Goal: Transaction & Acquisition: Subscribe to service/newsletter

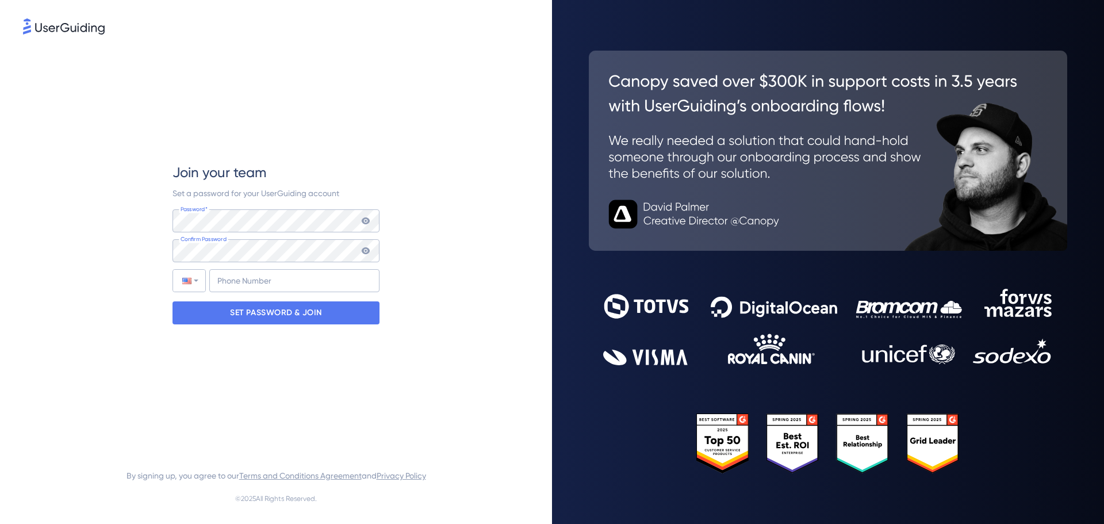
click at [363, 217] on icon at bounding box center [365, 220] width 9 height 9
click at [363, 247] on icon at bounding box center [365, 250] width 9 height 9
click at [190, 283] on div at bounding box center [186, 281] width 9 height 6
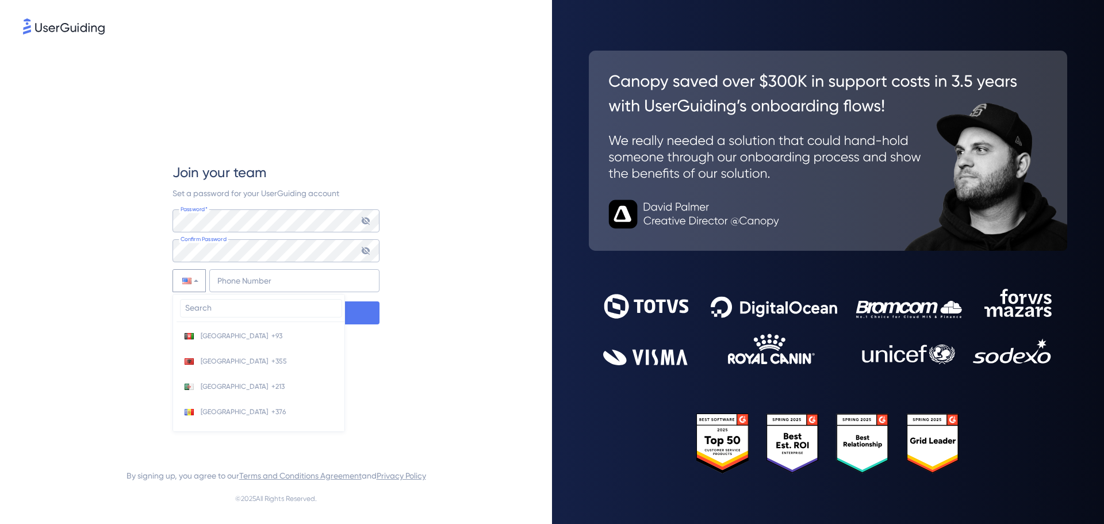
scroll to position [5000, 0]
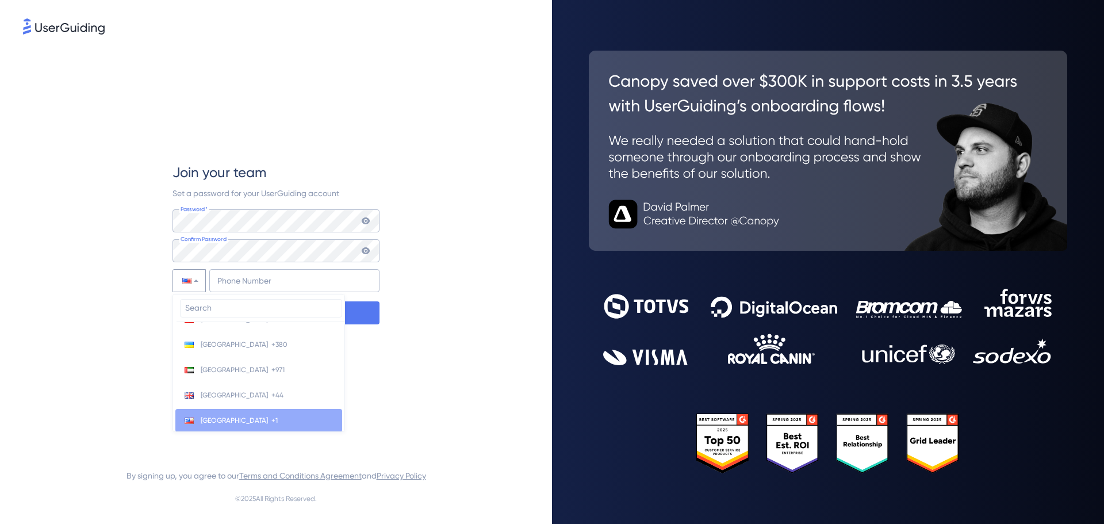
click at [221, 305] on input "search" at bounding box center [261, 308] width 162 height 18
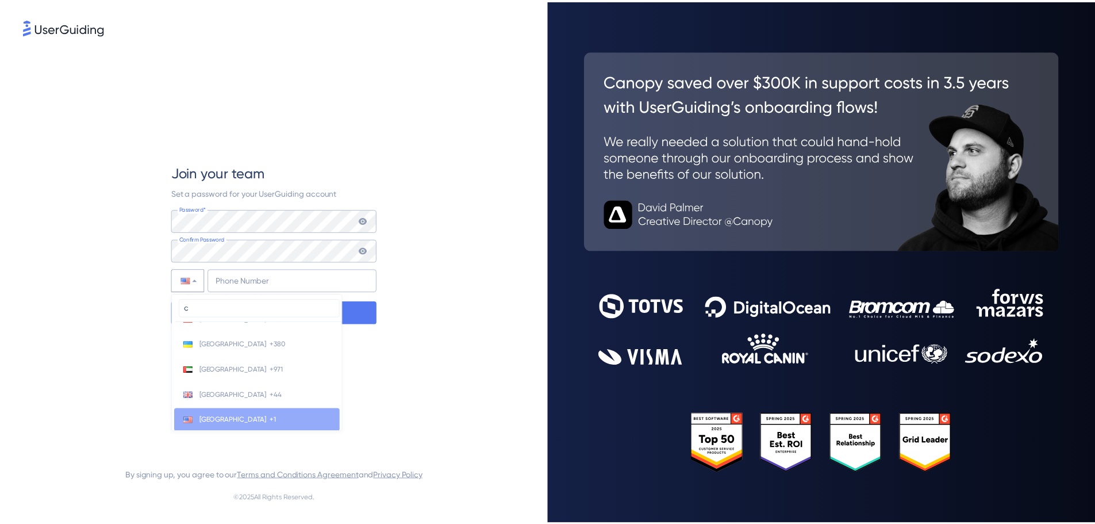
scroll to position [0, 0]
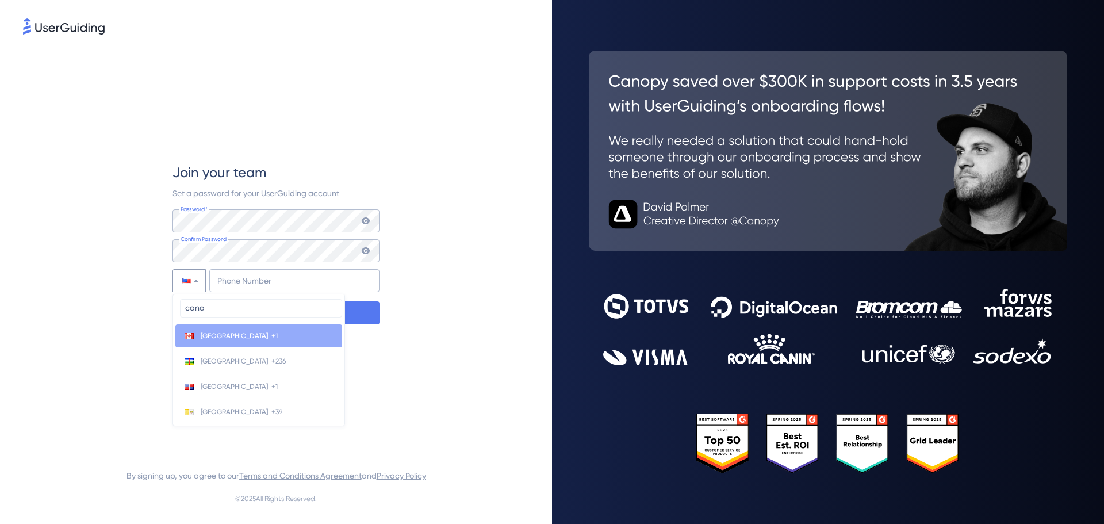
type input "canad"
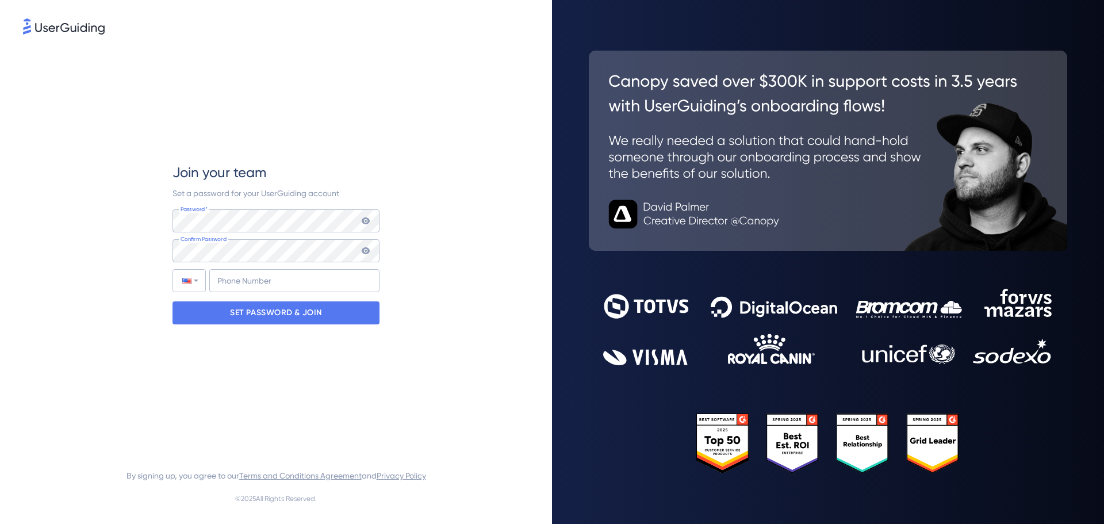
click at [226, 350] on div "Join your team Set a password for your UserGuiding account Password* Your passw…" at bounding box center [275, 243] width 207 height 413
click at [184, 274] on div at bounding box center [189, 281] width 32 height 22
drag, startPoint x: 199, startPoint y: 336, endPoint x: 228, endPoint y: 301, distance: 44.9
click at [200, 336] on li "Canada +1" at bounding box center [258, 335] width 167 height 23
click at [250, 280] on input "+1" at bounding box center [294, 280] width 170 height 23
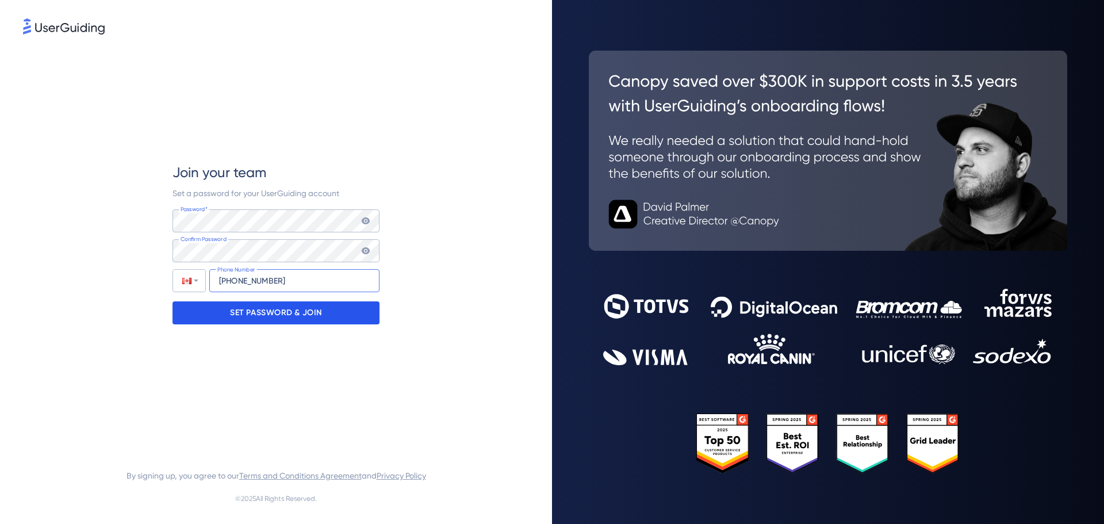
type input "[PHONE_NUMBER]"
drag, startPoint x: 340, startPoint y: 306, endPoint x: 348, endPoint y: 303, distance: 8.8
click at [342, 306] on div "SET PASSWORD & JOIN" at bounding box center [275, 312] width 207 height 23
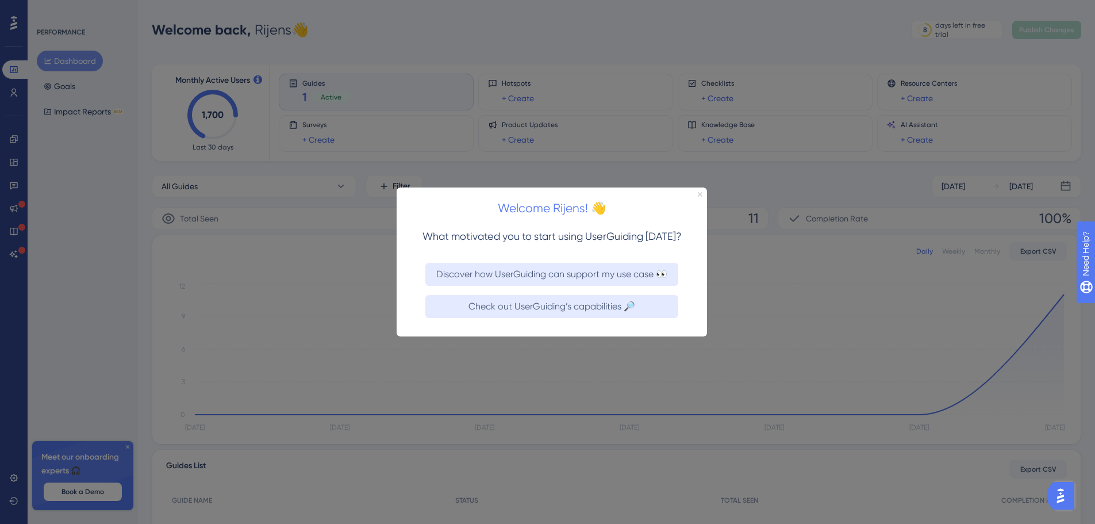
click at [702, 192] on icon "Close Preview" at bounding box center [700, 193] width 5 height 5
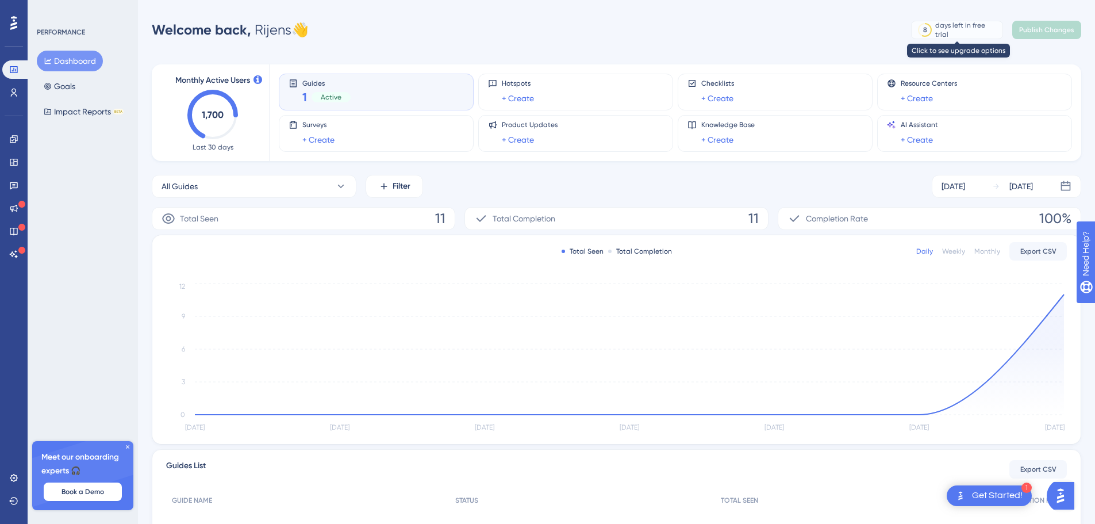
click at [952, 28] on div "days left in free trial" at bounding box center [967, 30] width 64 height 18
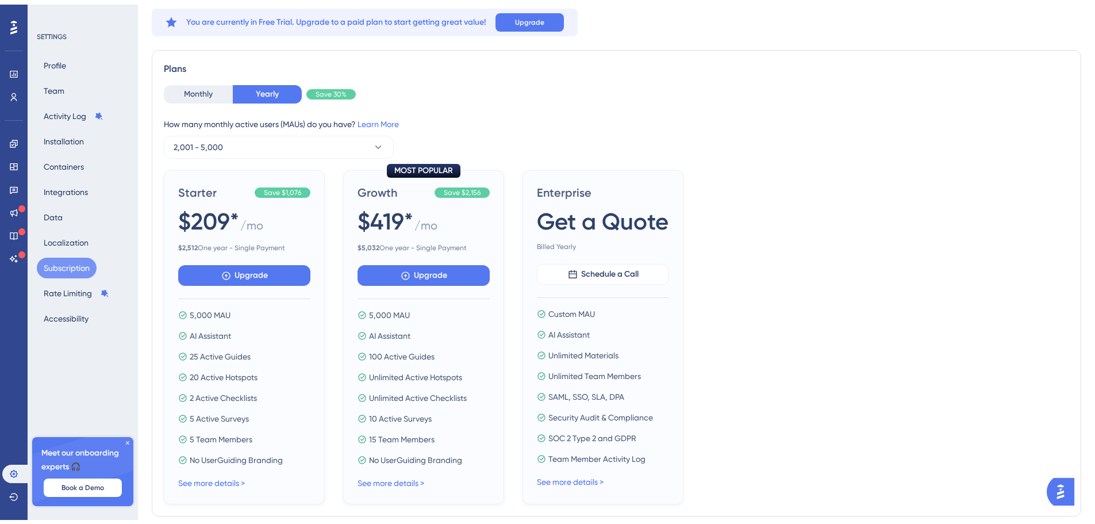
scroll to position [57, 0]
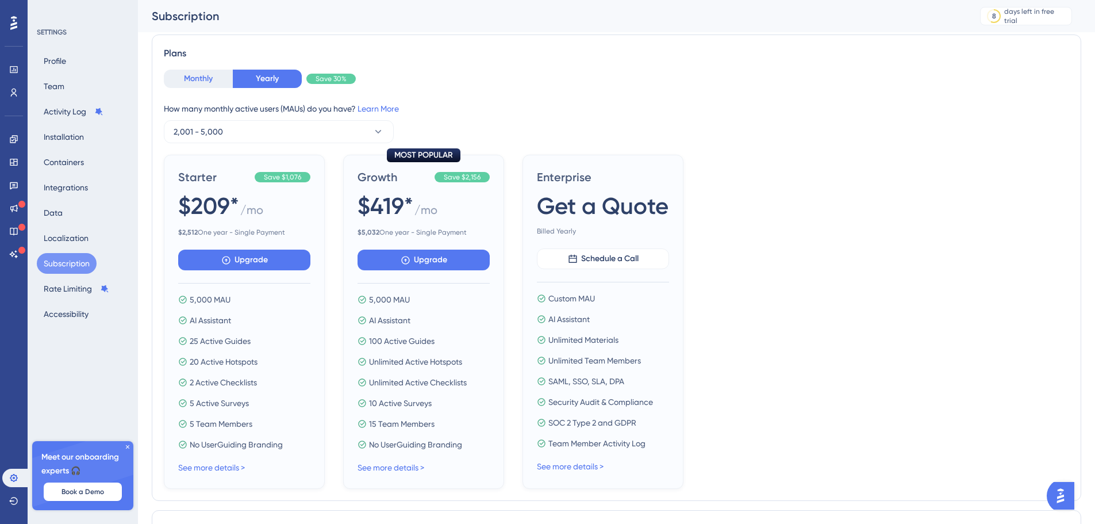
click at [195, 75] on button "Monthly" at bounding box center [198, 79] width 69 height 18
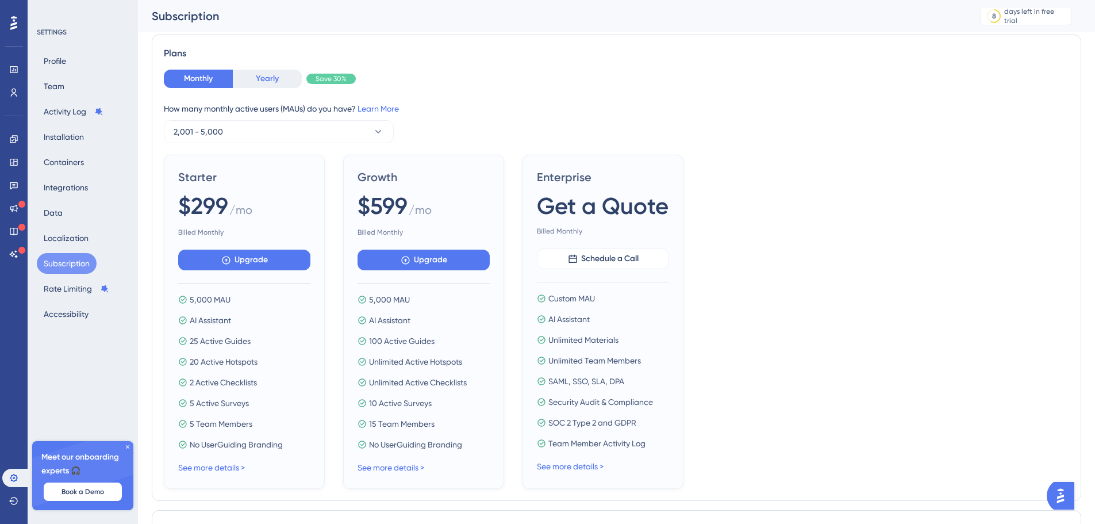
click at [263, 87] on button "Yearly" at bounding box center [267, 79] width 69 height 18
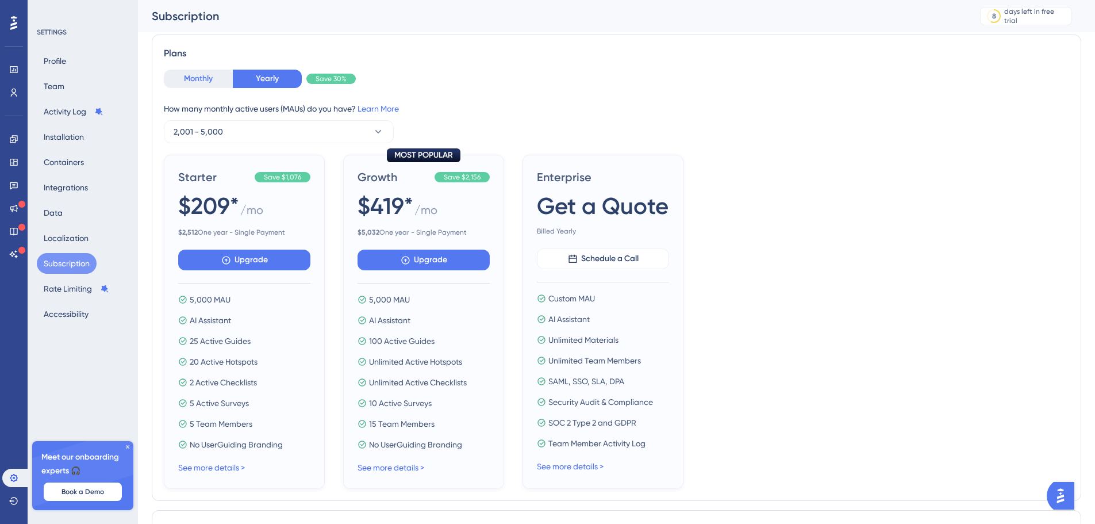
click at [193, 80] on button "Monthly" at bounding box center [198, 79] width 69 height 18
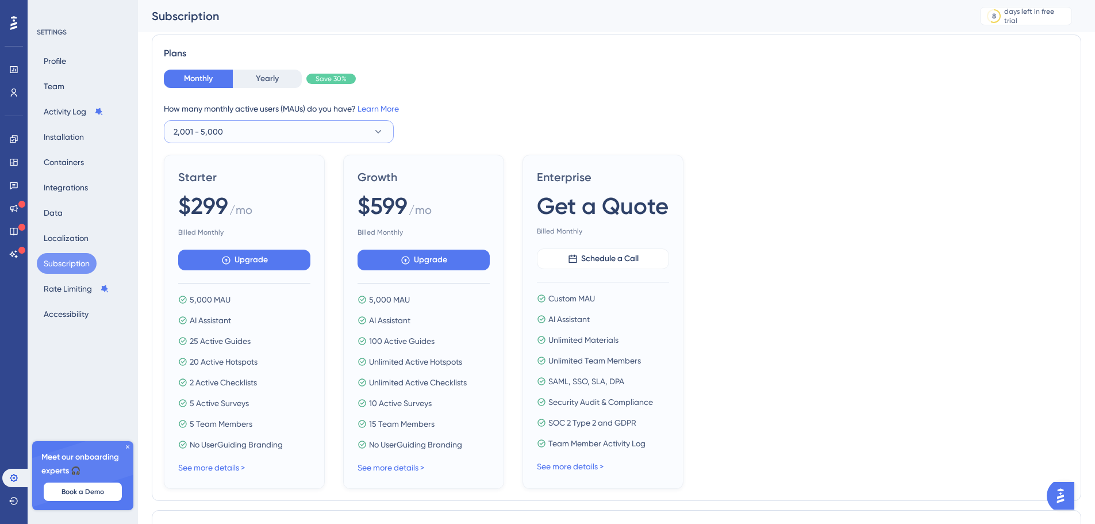
click at [259, 132] on button "2,001 - 5,000" at bounding box center [279, 131] width 230 height 23
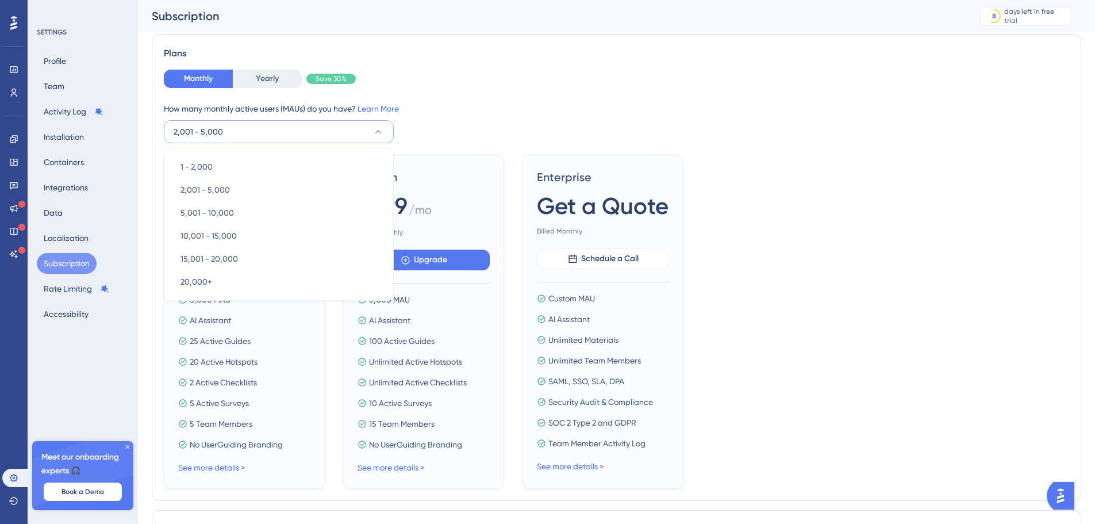
click at [596, 66] on div "Plans Monthly Yearly Save 30% How many monthly active users ([PERSON_NAME]) do …" at bounding box center [617, 267] width 930 height 466
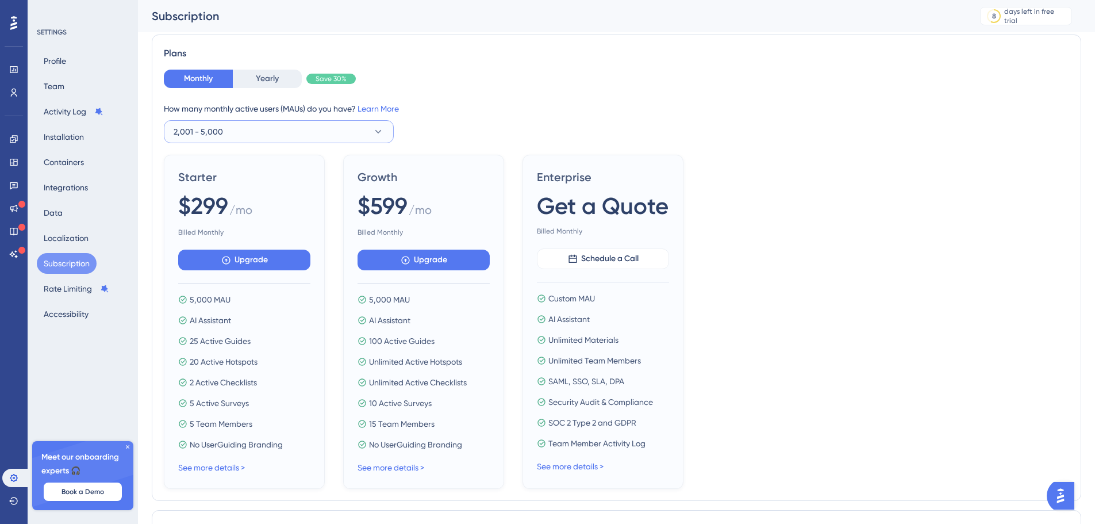
click at [344, 132] on button "2,001 - 5,000" at bounding box center [279, 131] width 230 height 23
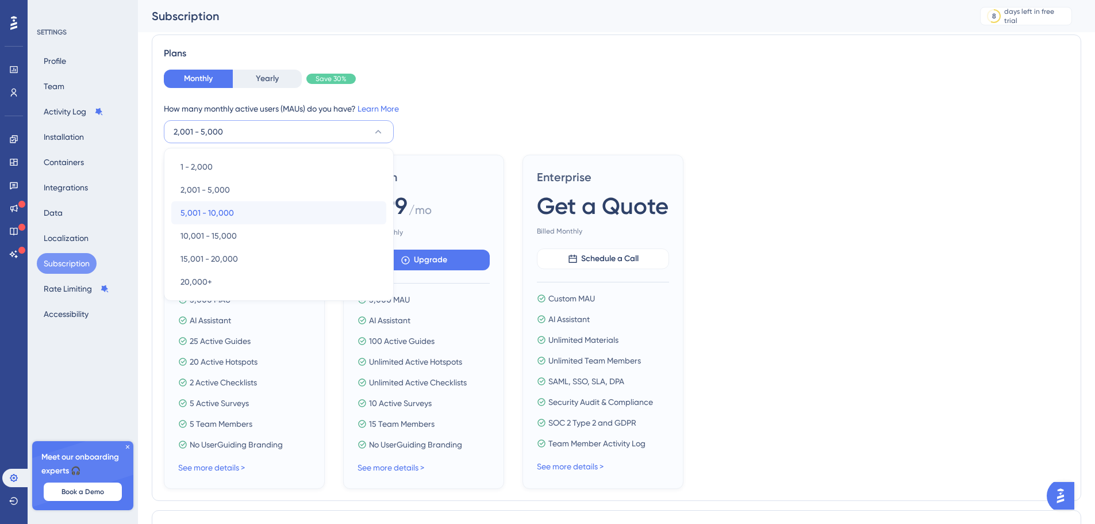
click at [271, 208] on div "5,001 - 10,000 5,001 - 10,000" at bounding box center [279, 212] width 197 height 23
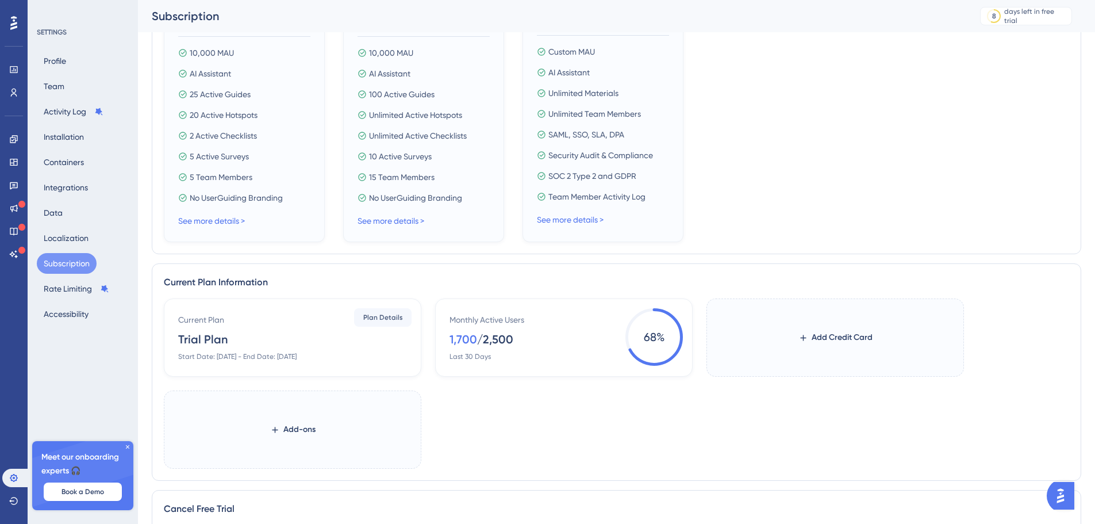
scroll to position [402, 0]
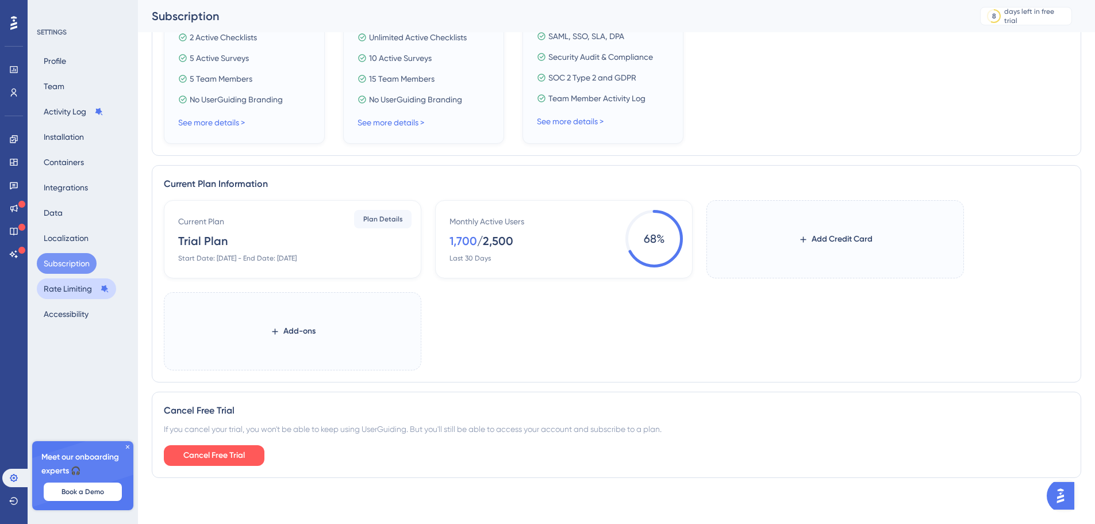
click at [63, 289] on button "Rate Limiting" at bounding box center [76, 288] width 79 height 21
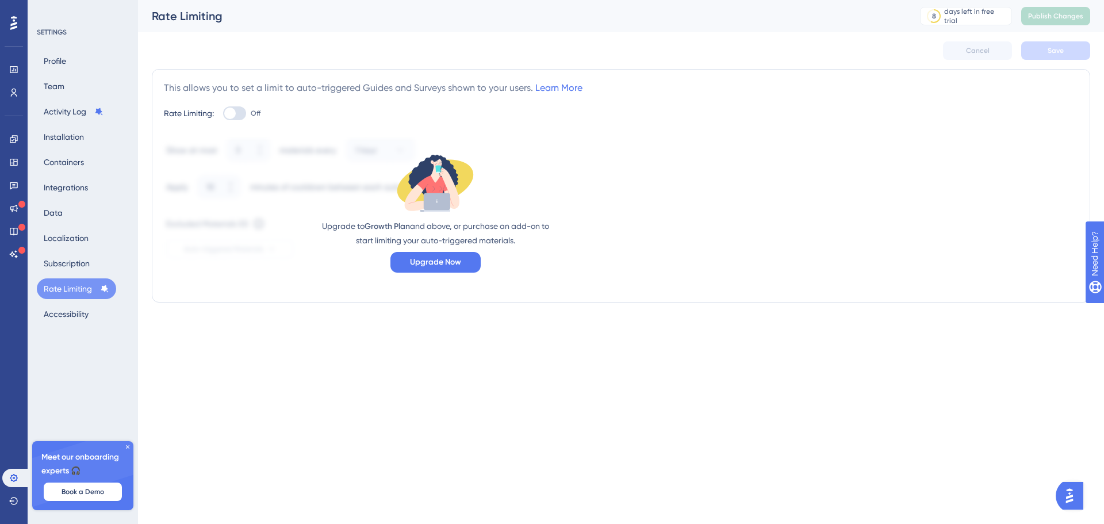
click at [101, 260] on div "Profile Team Activity Log Installation Containers Integrations Data Localizatio…" at bounding box center [83, 188] width 93 height 274
click at [82, 259] on button "Subscription" at bounding box center [67, 263] width 60 height 21
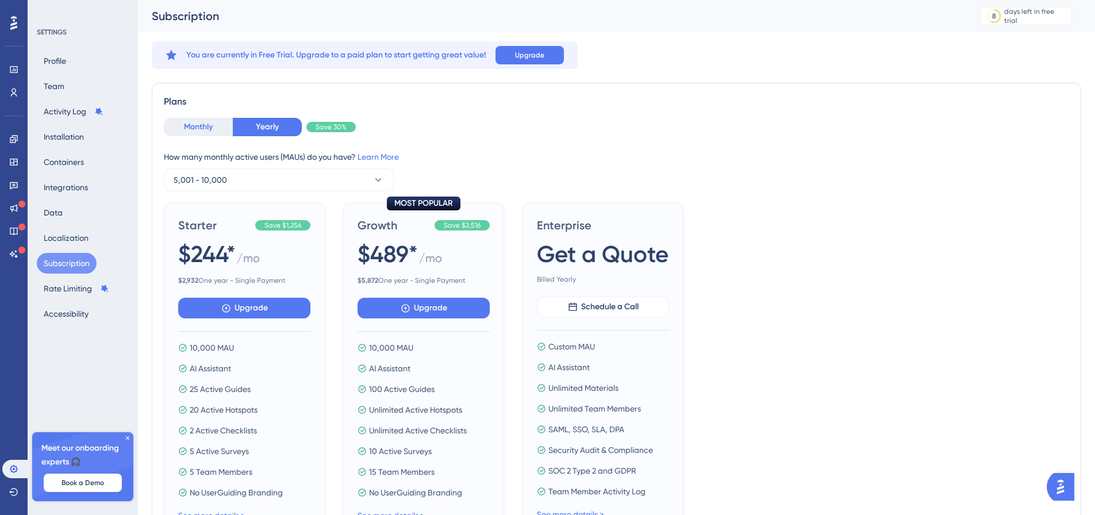
click at [199, 129] on button "Monthly" at bounding box center [198, 127] width 69 height 18
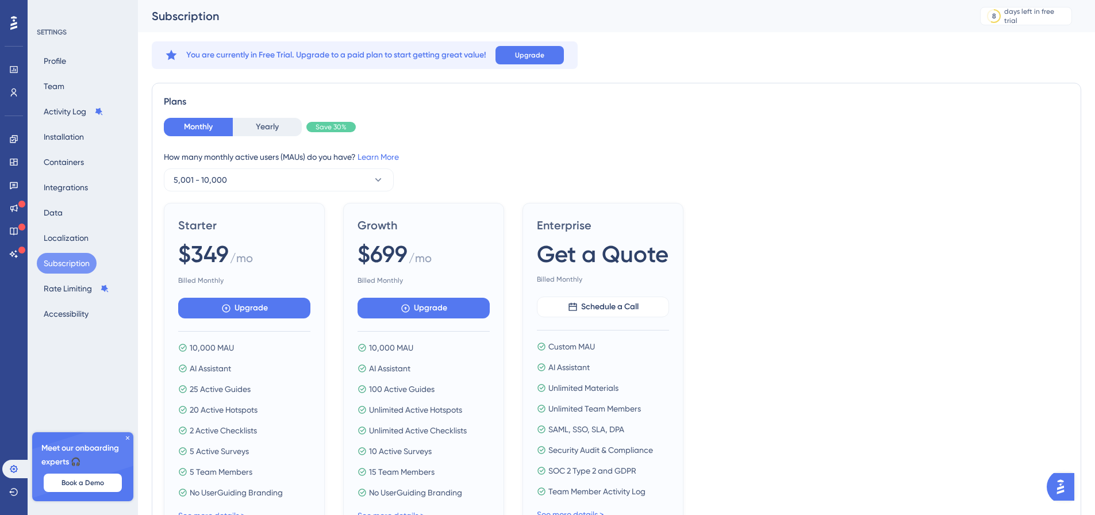
click at [256, 137] on div "Monthly Yearly Save 30% How many monthly active users ([PERSON_NAME]) do you ha…" at bounding box center [616, 155] width 905 height 74
click at [378, 158] on link "Learn More" at bounding box center [378, 156] width 41 height 9
click at [277, 133] on button "Yearly" at bounding box center [267, 127] width 69 height 18
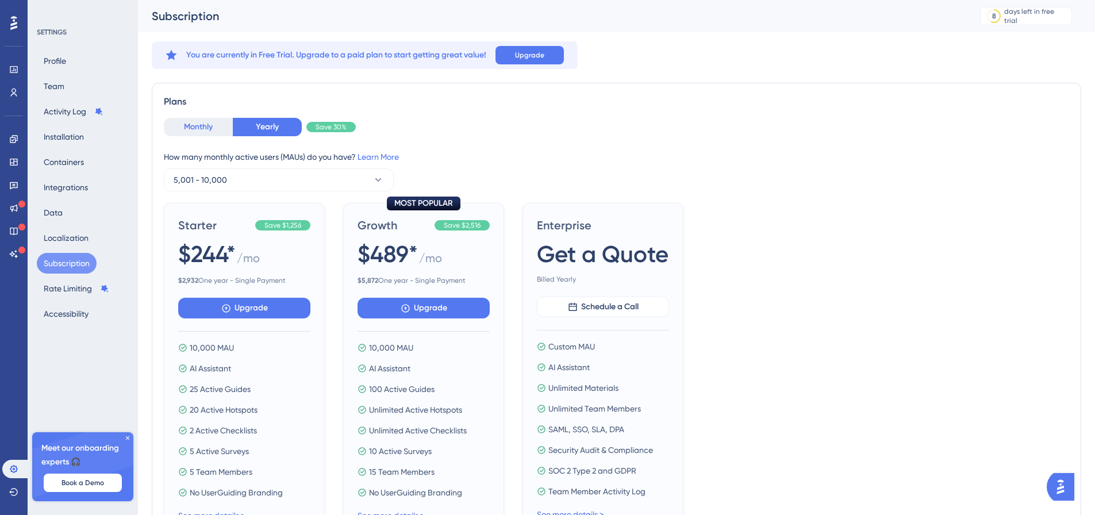
click at [201, 128] on button "Monthly" at bounding box center [198, 127] width 69 height 18
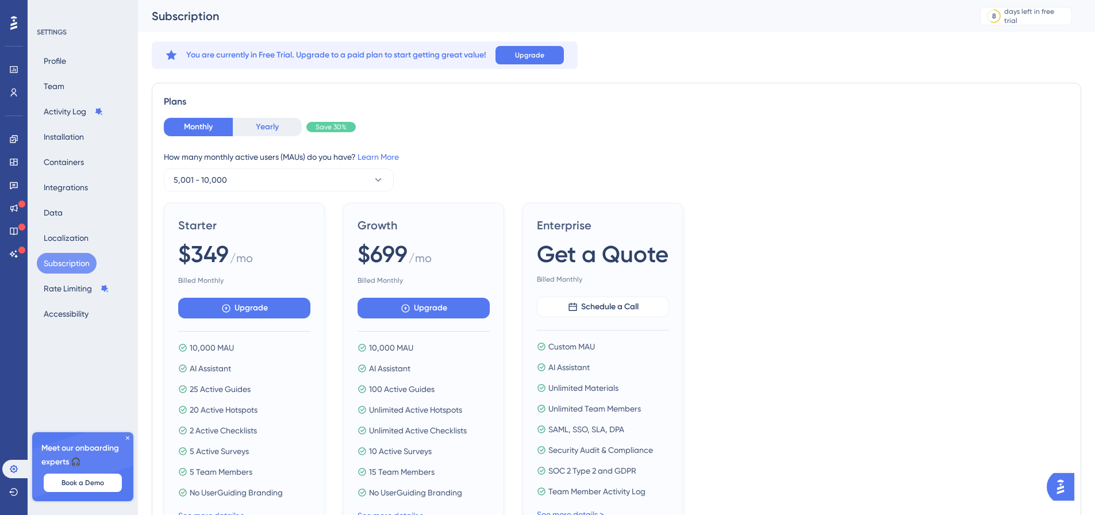
click at [250, 128] on button "Yearly" at bounding box center [267, 127] width 69 height 18
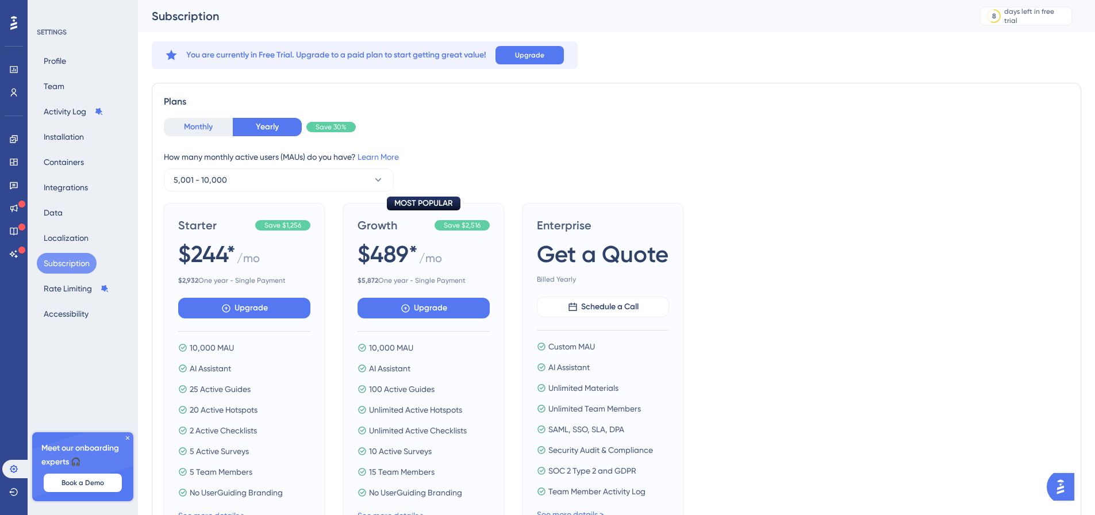
click at [207, 127] on button "Monthly" at bounding box center [198, 127] width 69 height 18
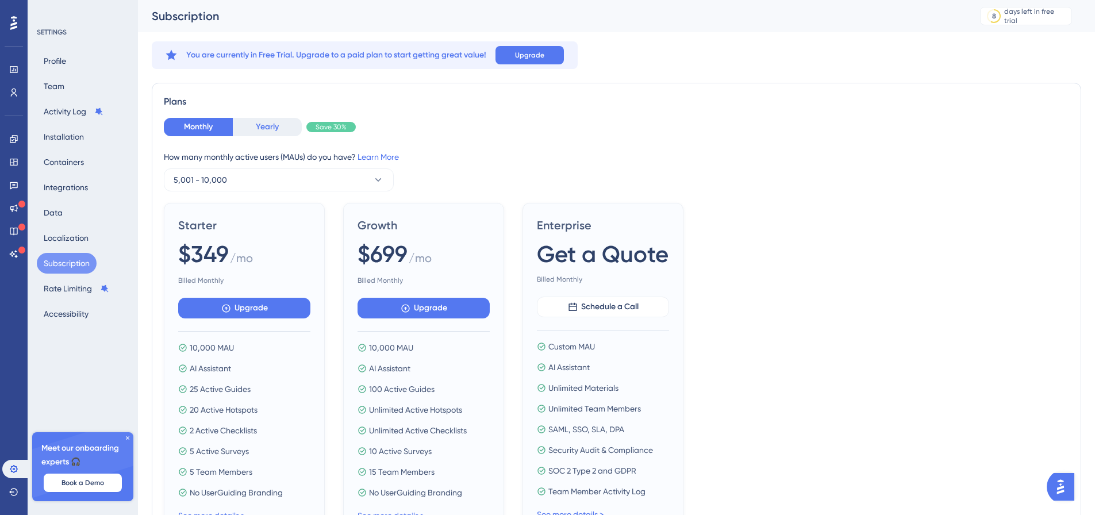
click at [271, 130] on button "Yearly" at bounding box center [267, 127] width 69 height 18
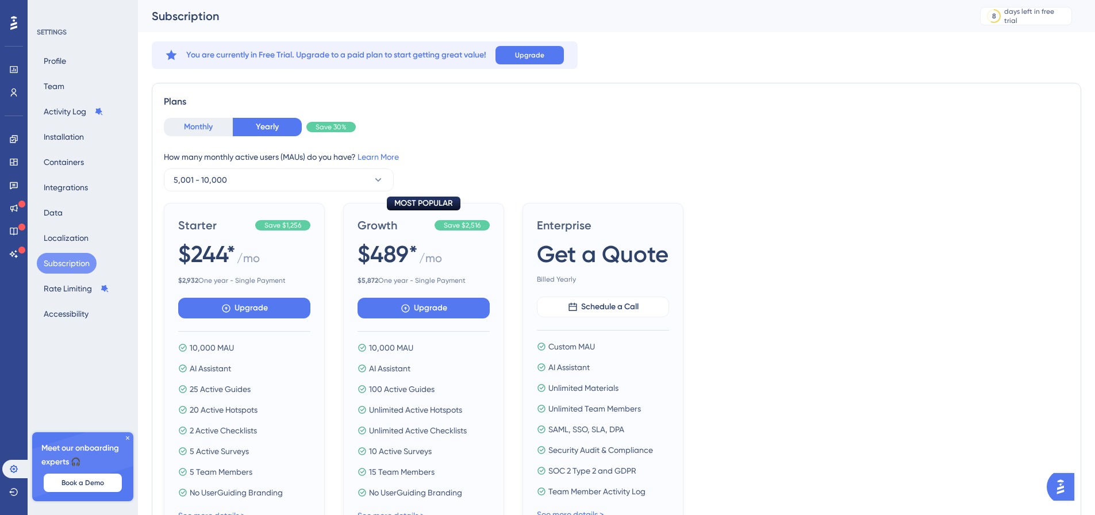
click at [225, 120] on button "Monthly" at bounding box center [198, 127] width 69 height 18
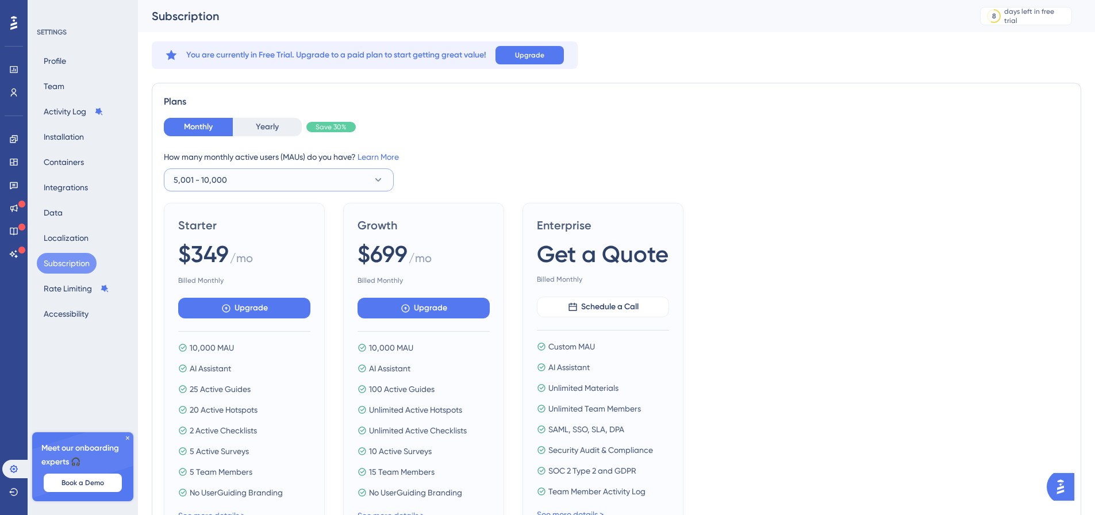
click at [282, 186] on button "5,001 - 10,000" at bounding box center [279, 179] width 230 height 23
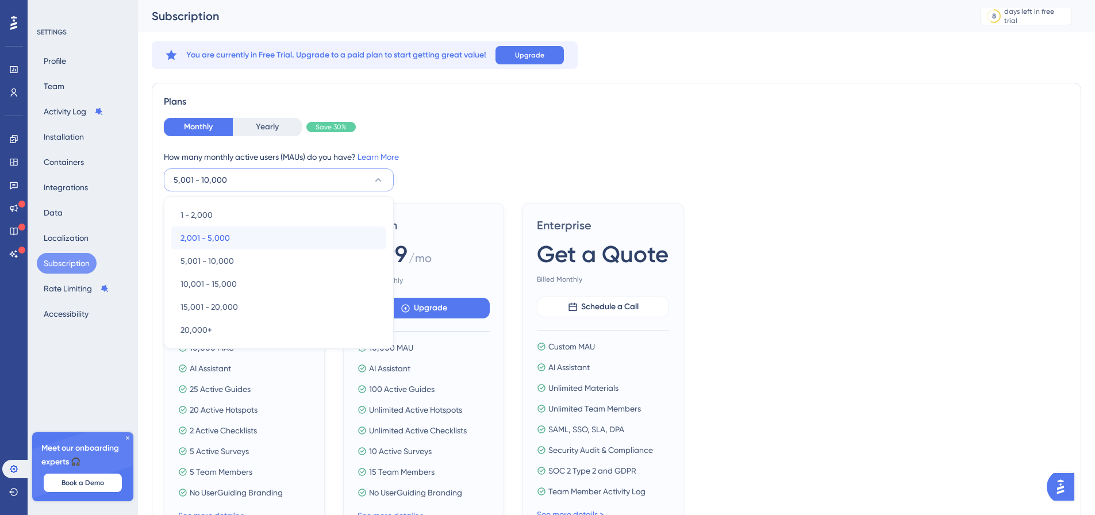
click at [226, 242] on span "2,001 - 5,000" at bounding box center [205, 238] width 49 height 14
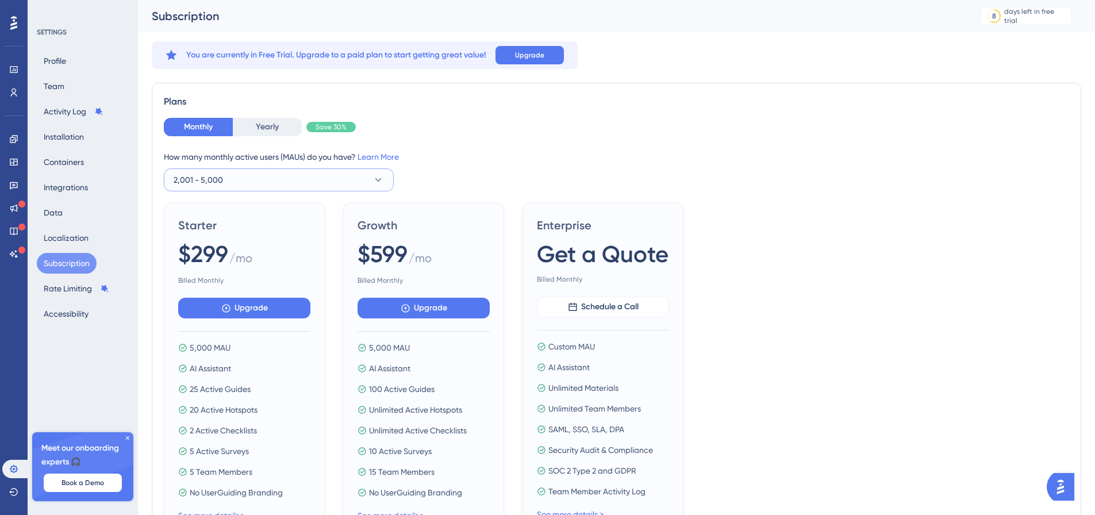
click at [244, 178] on button "2,001 - 5,000" at bounding box center [279, 179] width 230 height 23
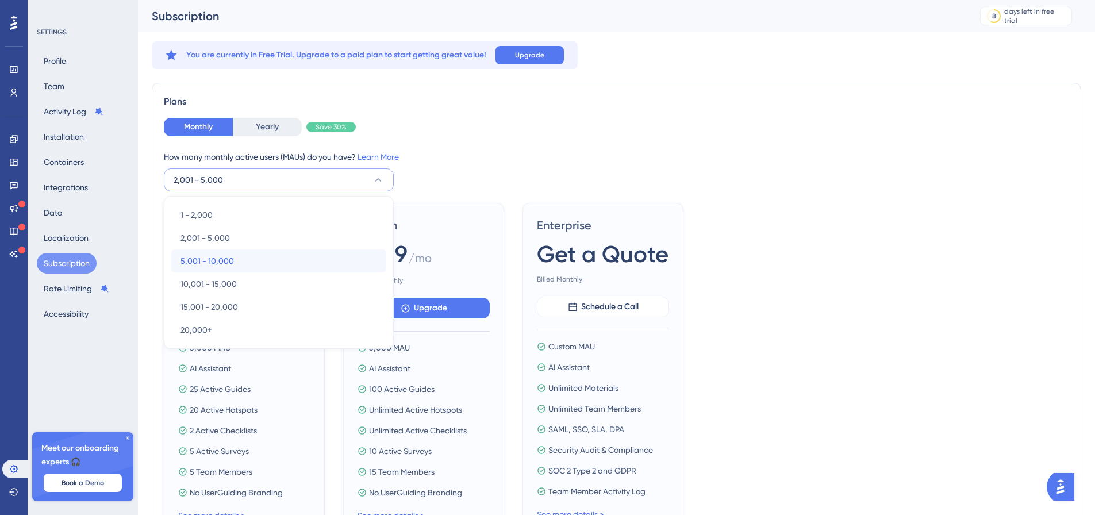
click at [225, 252] on div "5,001 - 10,000 5,001 - 10,000" at bounding box center [279, 260] width 197 height 23
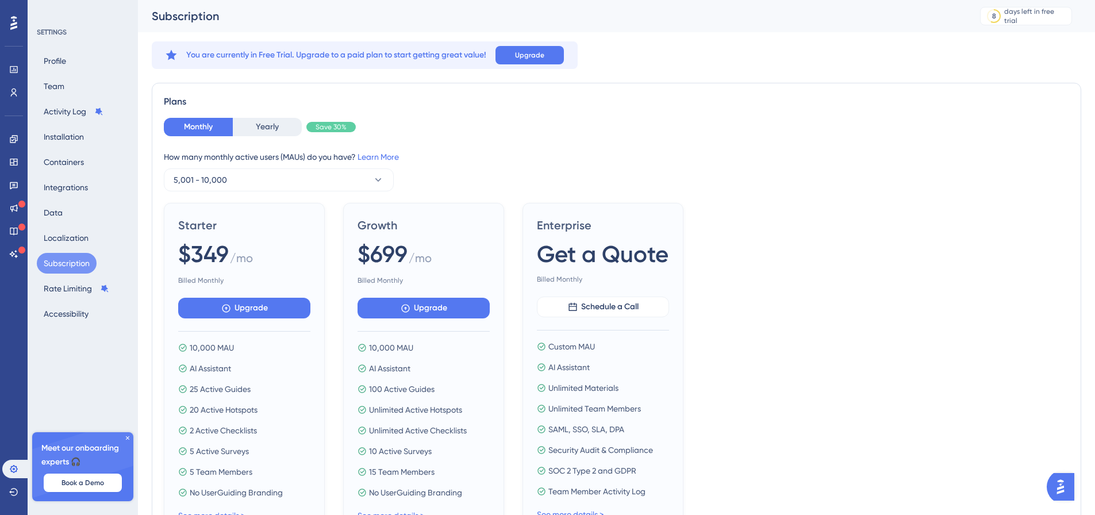
click at [126, 435] on icon at bounding box center [127, 438] width 7 height 7
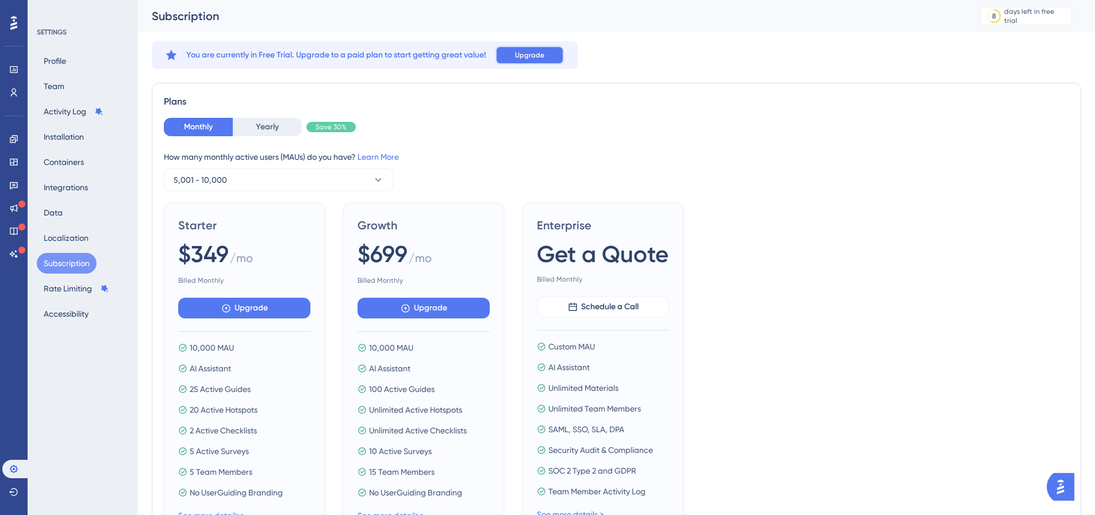
click at [529, 59] on span "Upgrade" at bounding box center [529, 55] width 29 height 9
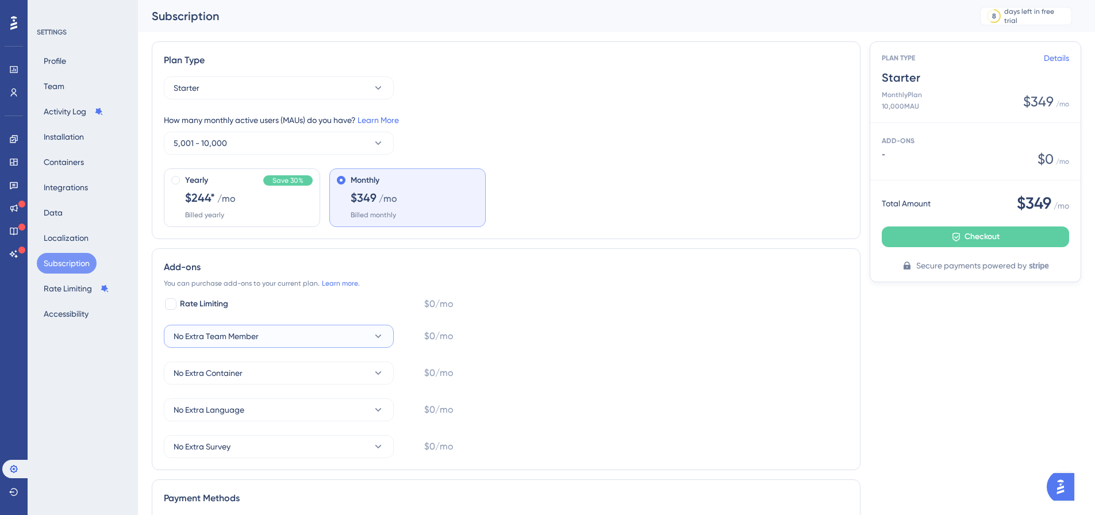
click at [264, 335] on button "No Extra Team Member" at bounding box center [279, 336] width 230 height 23
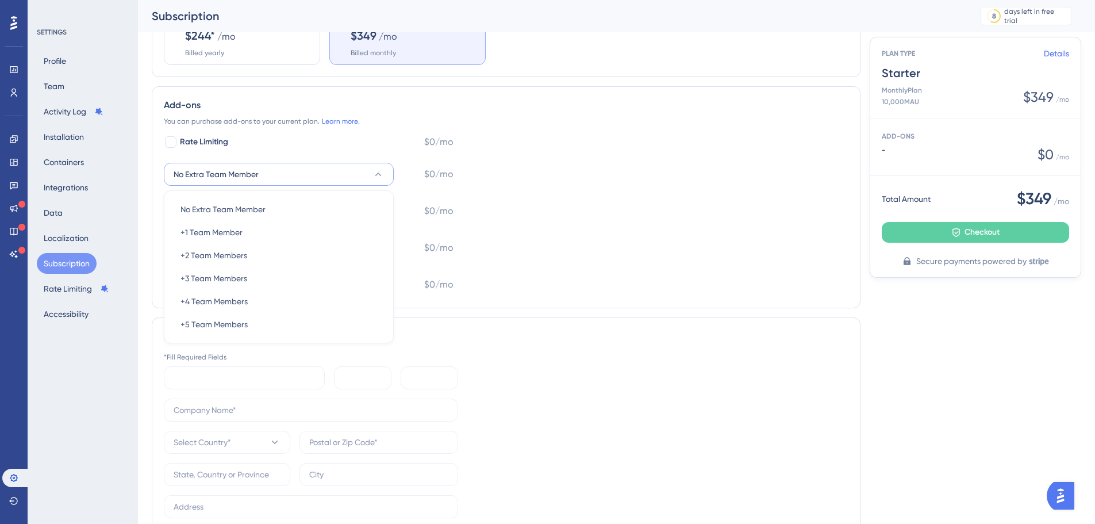
scroll to position [333, 0]
